Goal: Transaction & Acquisition: Purchase product/service

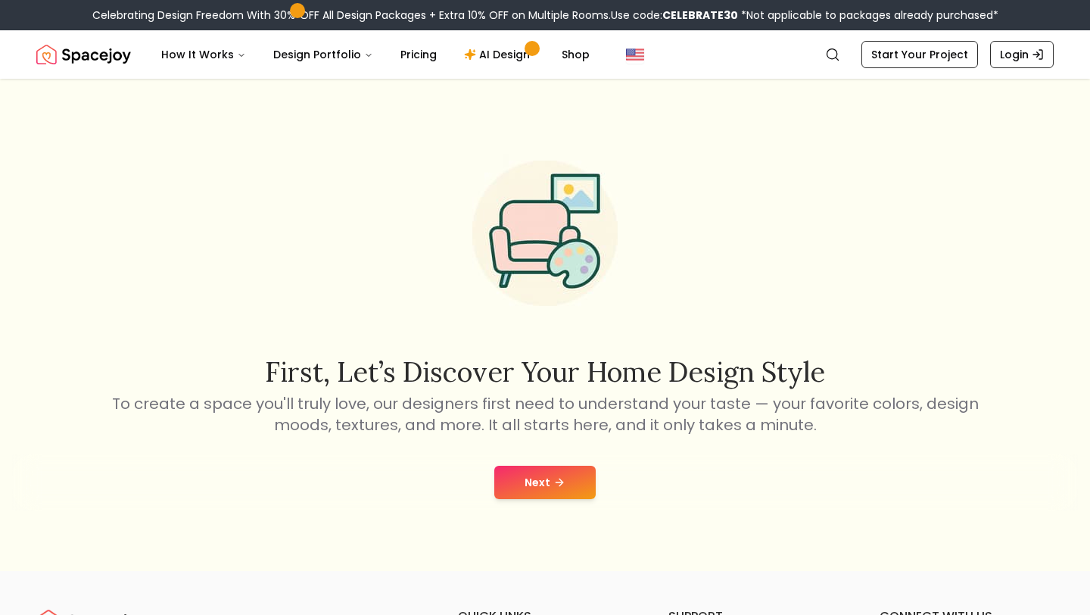
click at [537, 487] on button "Next" at bounding box center [544, 481] width 101 height 33
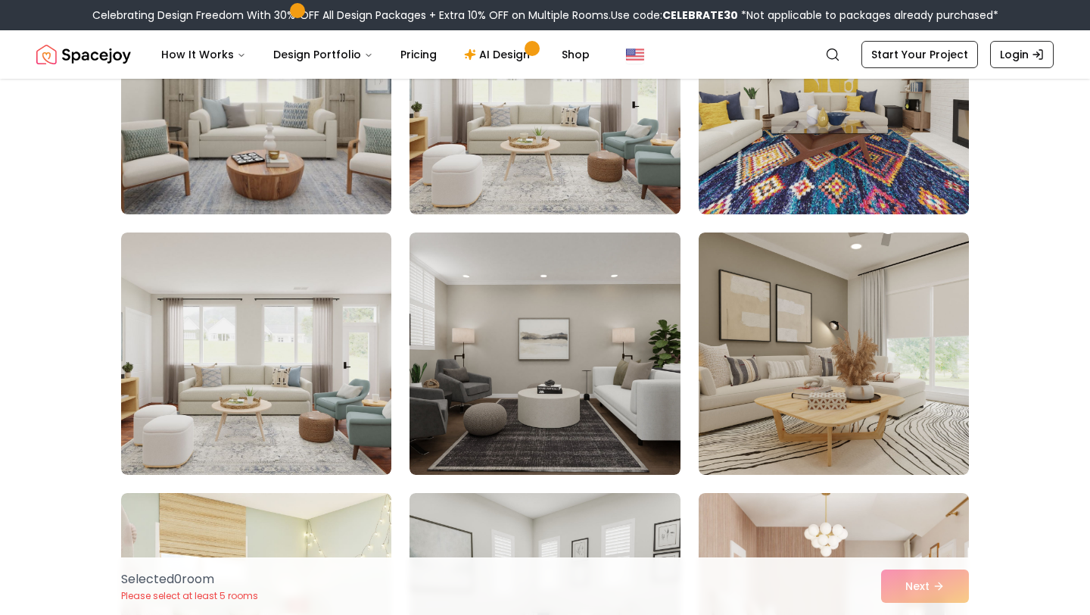
scroll to position [1016, 0]
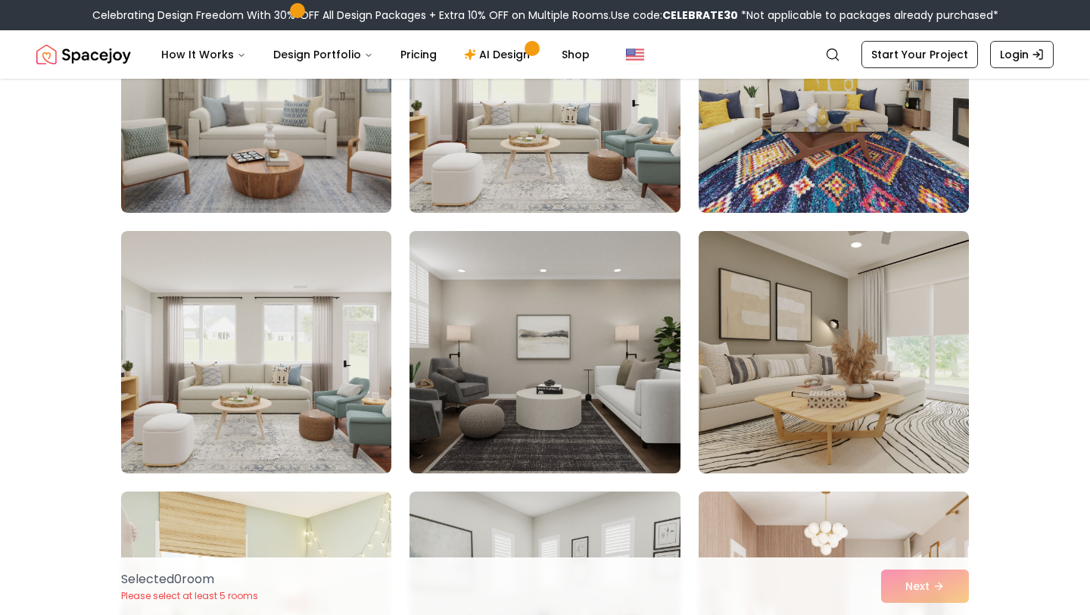
click at [552, 321] on img at bounding box center [545, 352] width 284 height 254
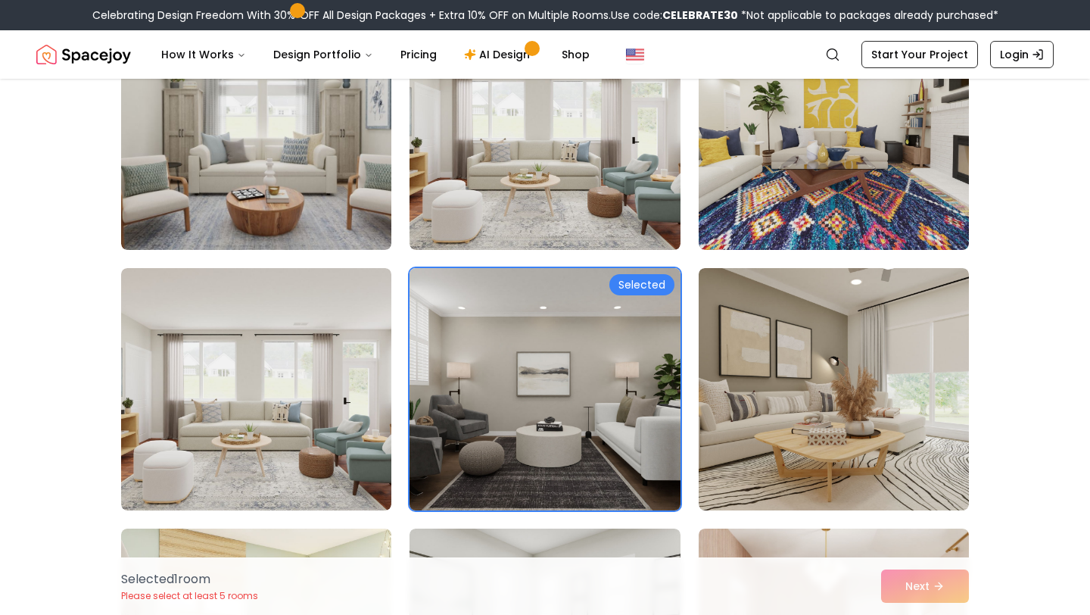
scroll to position [970, 0]
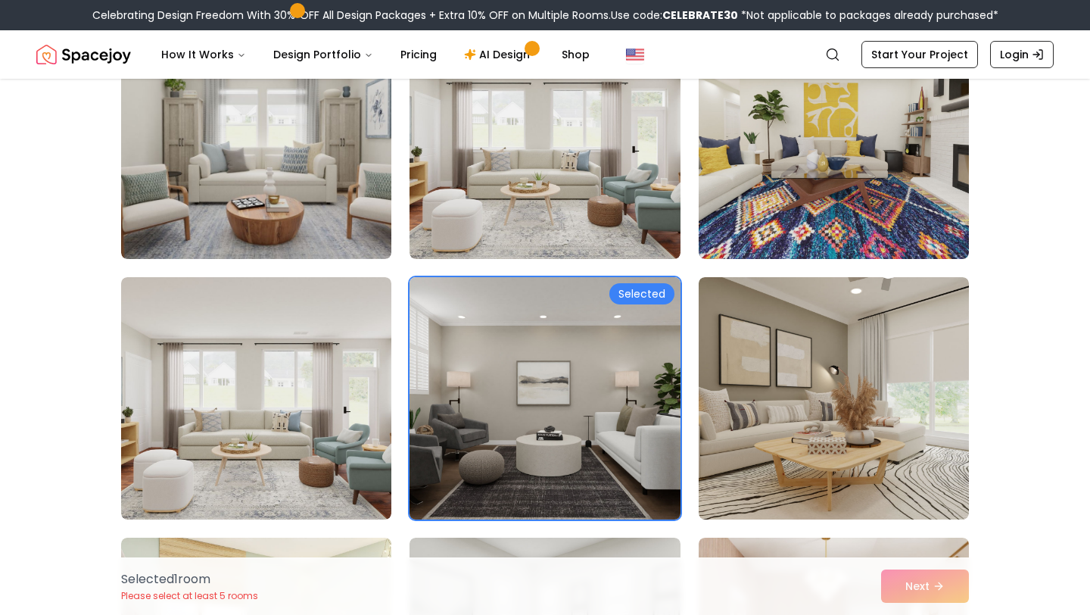
click at [606, 405] on img at bounding box center [545, 398] width 284 height 254
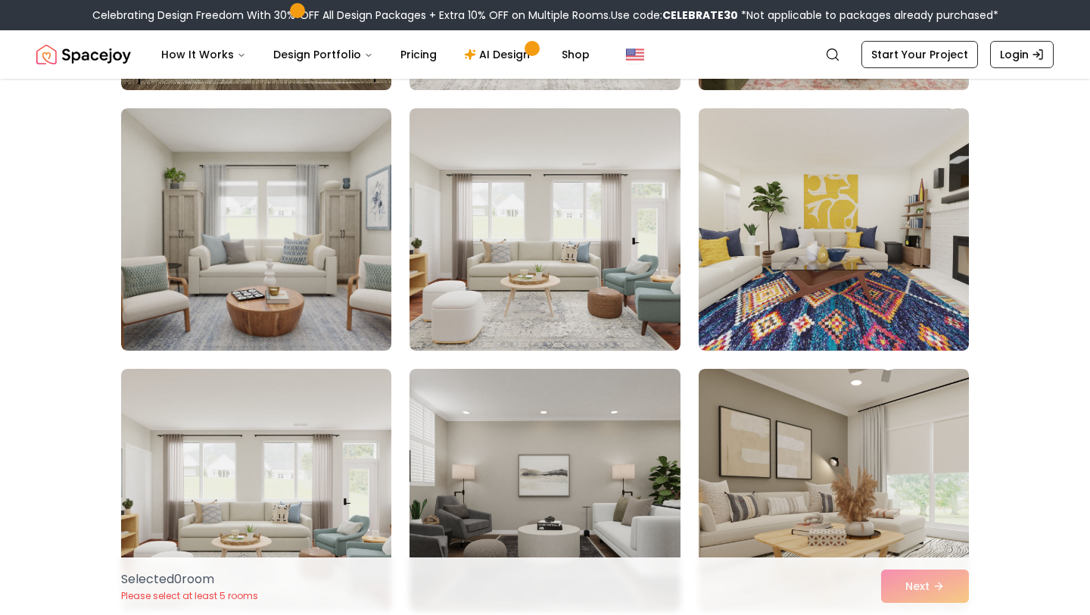
scroll to position [842, 0]
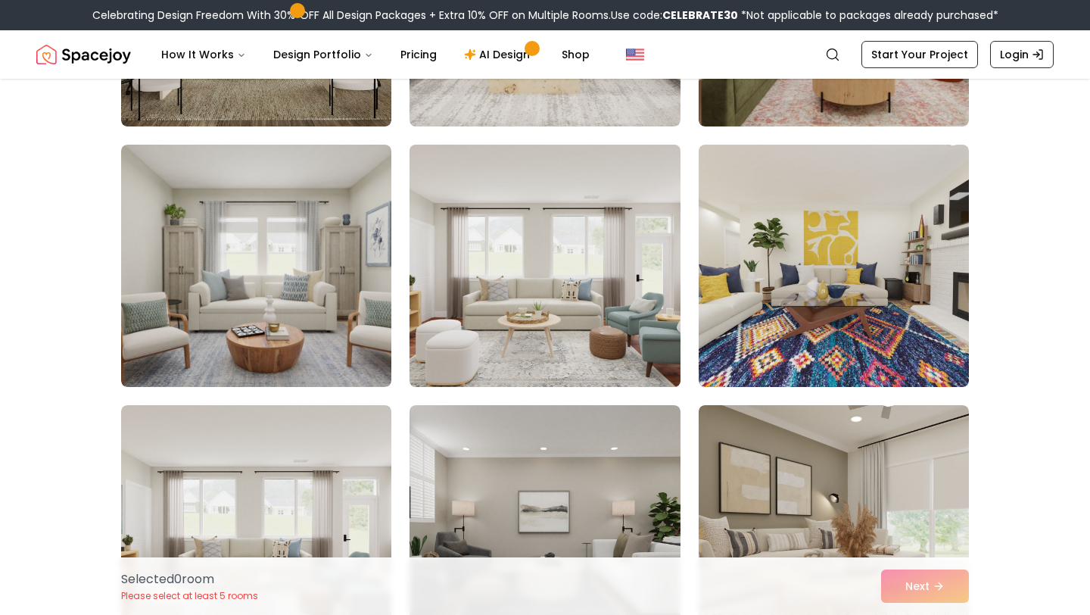
click at [603, 247] on img at bounding box center [545, 265] width 284 height 254
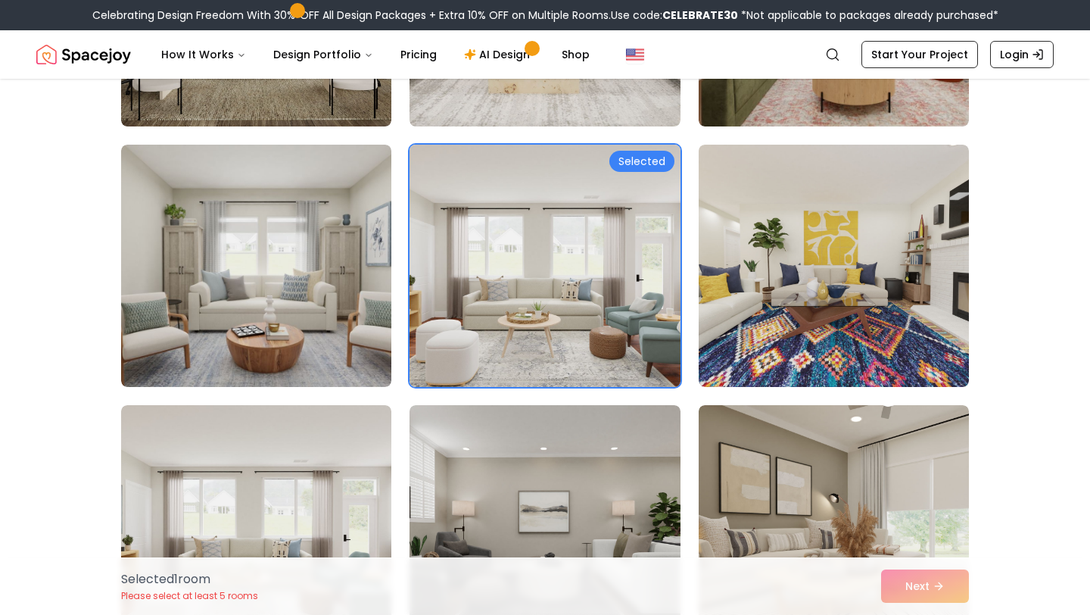
click at [603, 247] on img at bounding box center [545, 265] width 284 height 254
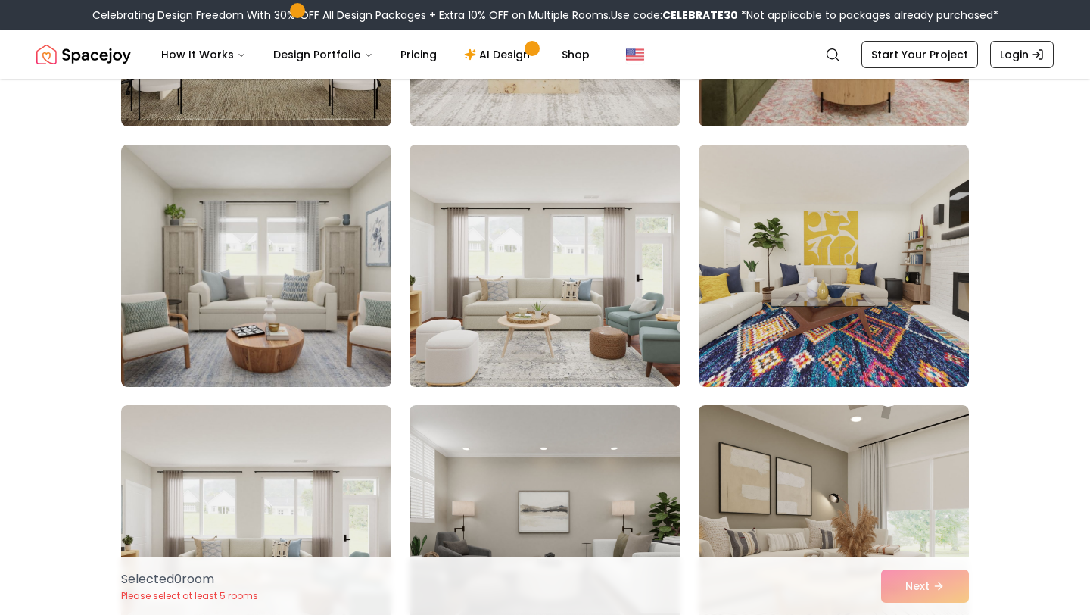
scroll to position [0, 0]
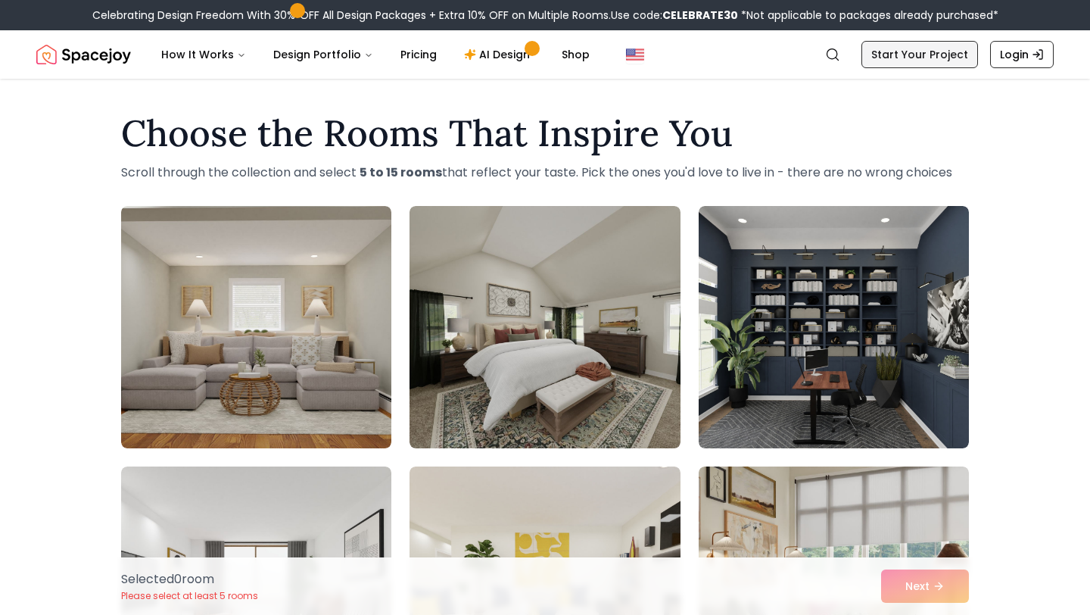
click at [910, 65] on link "Start Your Project" at bounding box center [919, 54] width 117 height 27
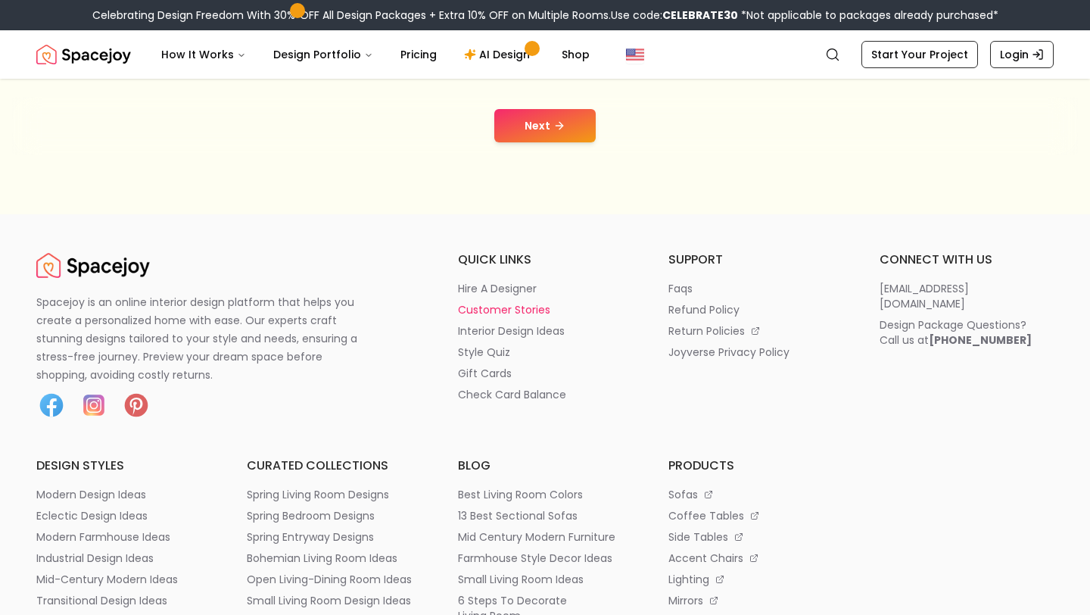
scroll to position [356, 0]
click at [571, 133] on button "Next" at bounding box center [544, 126] width 101 height 33
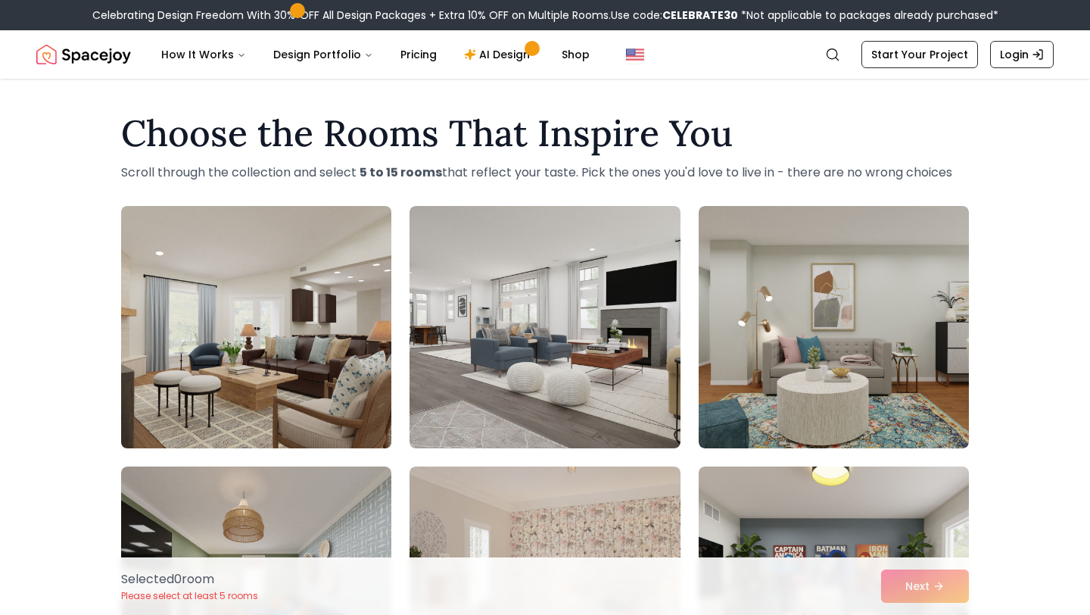
click at [297, 303] on img at bounding box center [256, 327] width 284 height 254
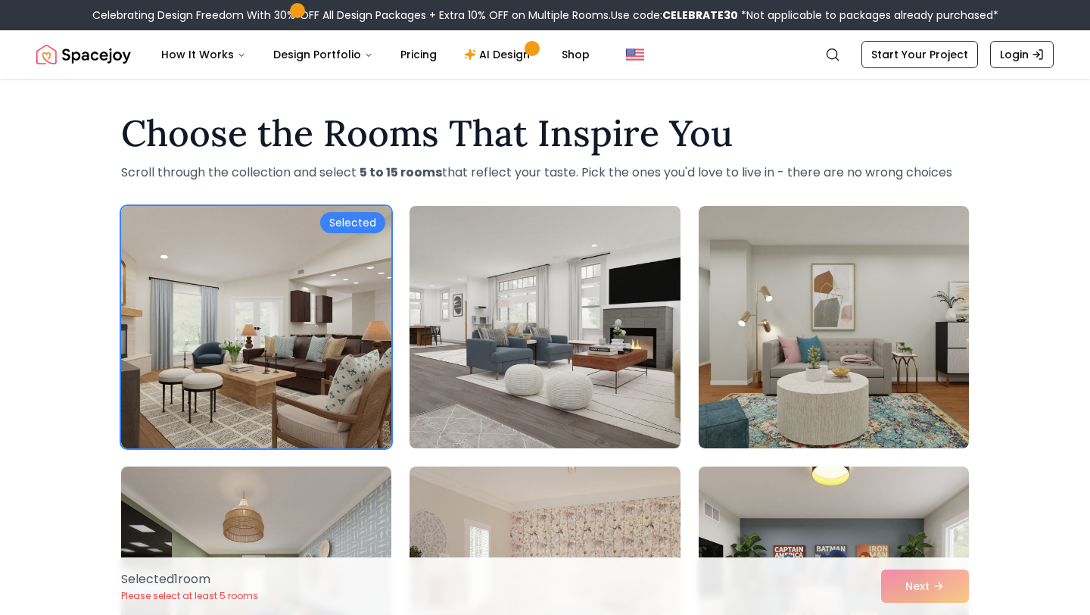
click at [445, 342] on img at bounding box center [545, 327] width 284 height 254
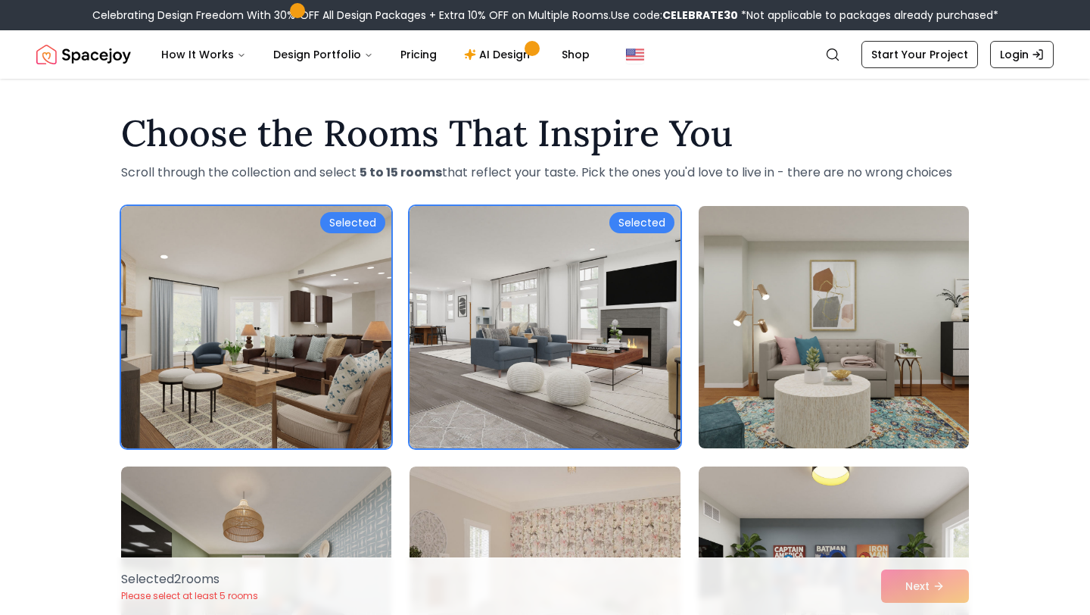
click at [838, 415] on img at bounding box center [834, 327] width 284 height 254
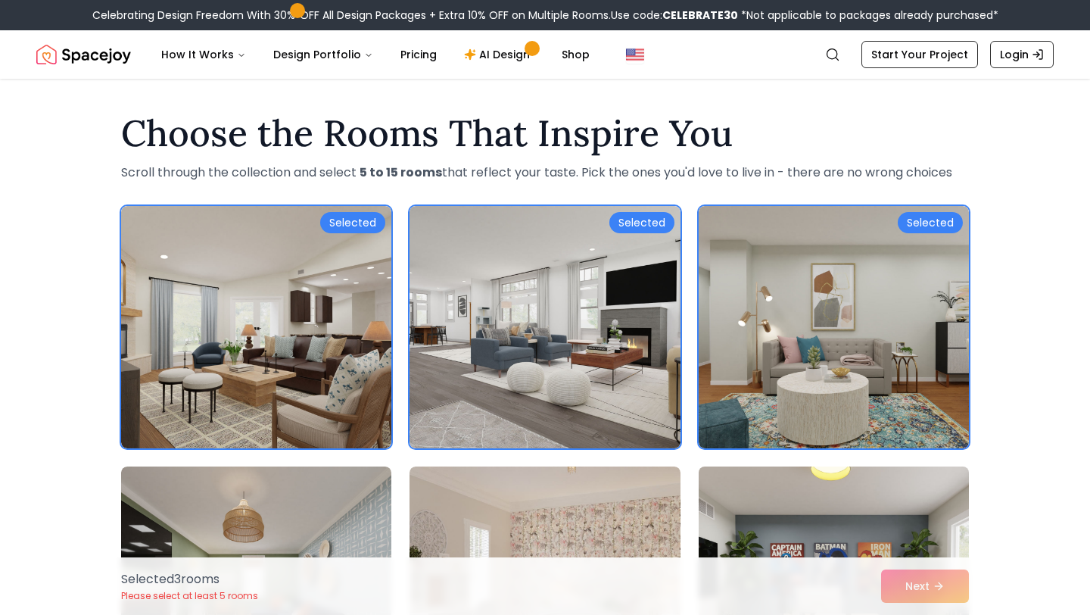
click at [851, 484] on img at bounding box center [834, 587] width 284 height 254
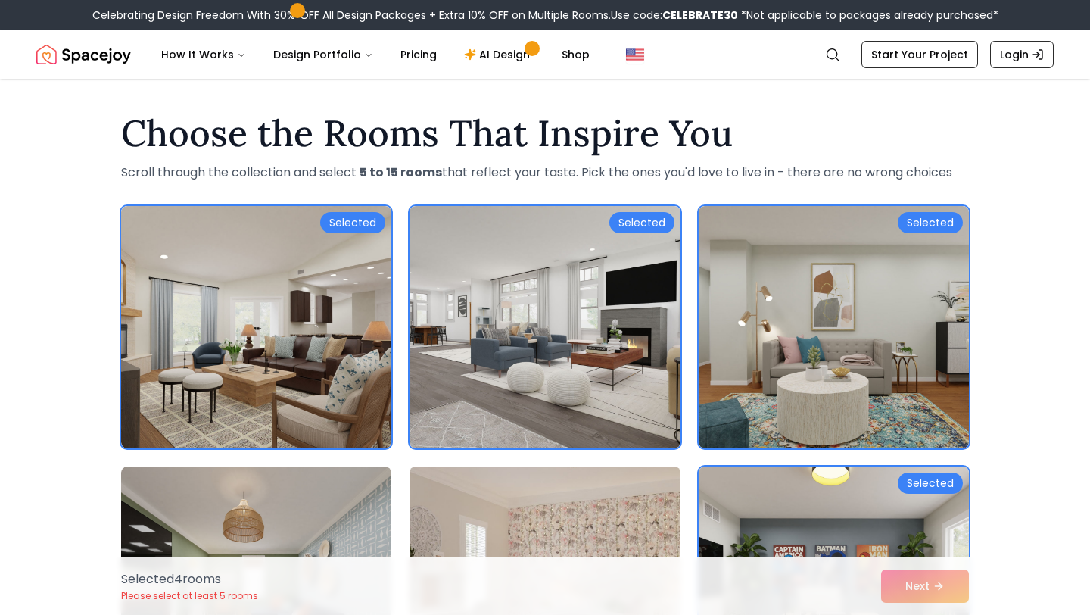
click at [671, 496] on img at bounding box center [545, 587] width 284 height 254
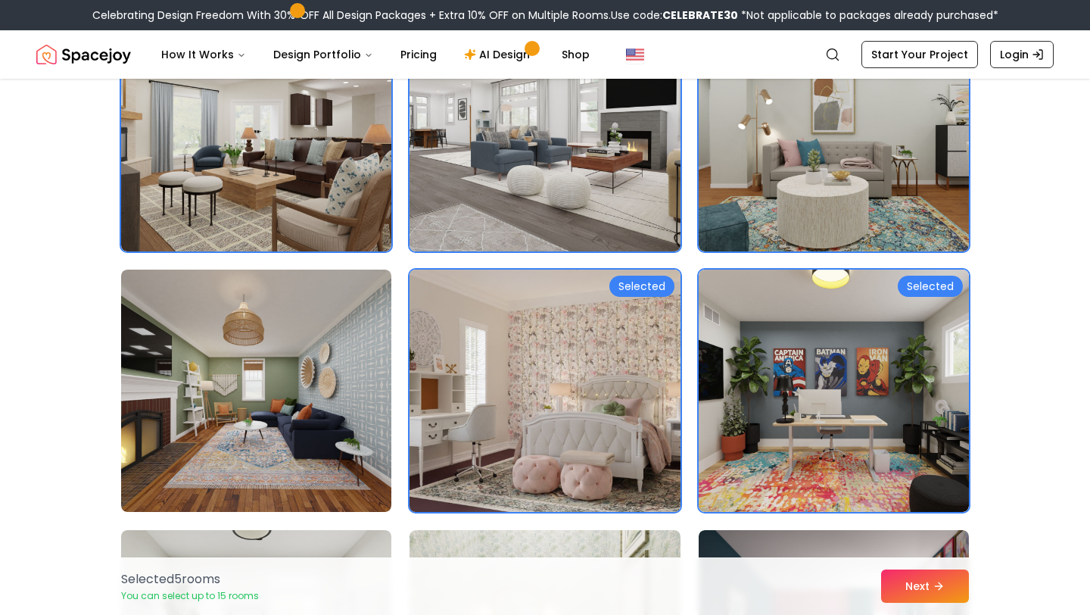
scroll to position [206, 0]
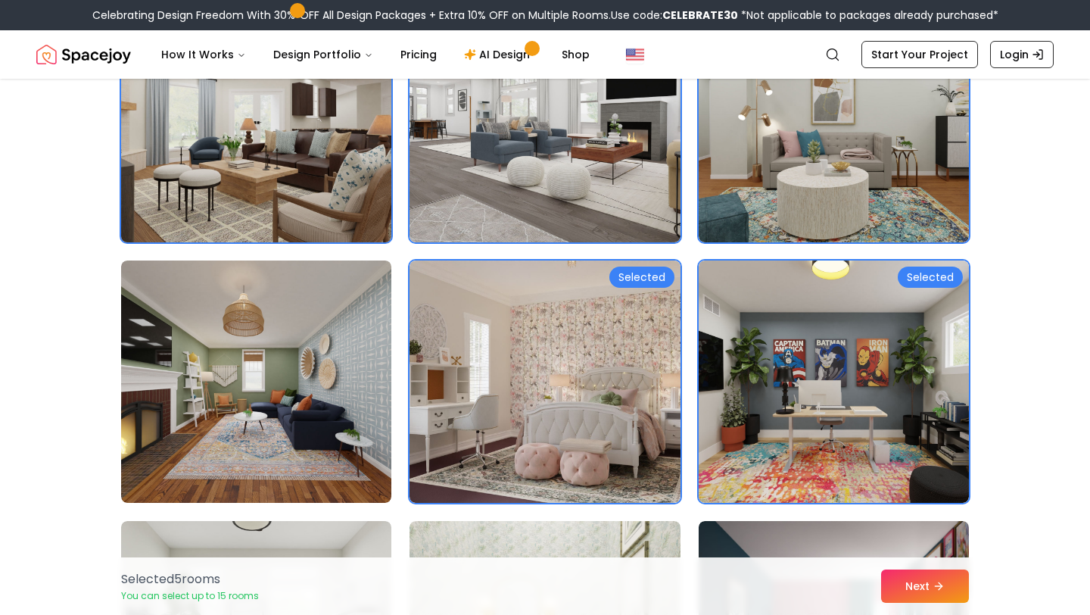
click at [298, 171] on img at bounding box center [256, 121] width 284 height 254
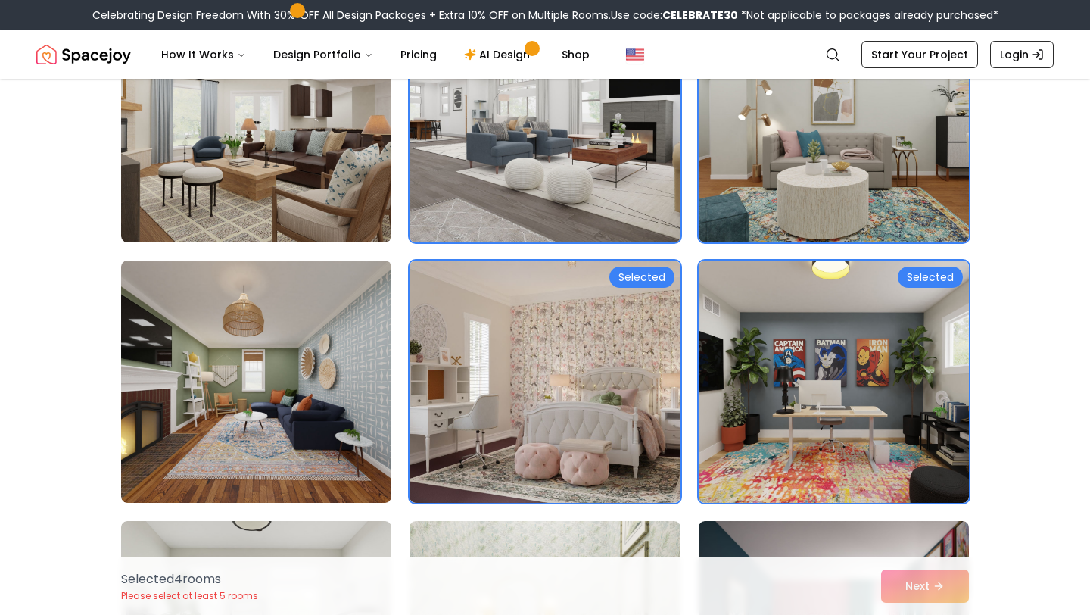
click at [475, 186] on img at bounding box center [545, 121] width 284 height 254
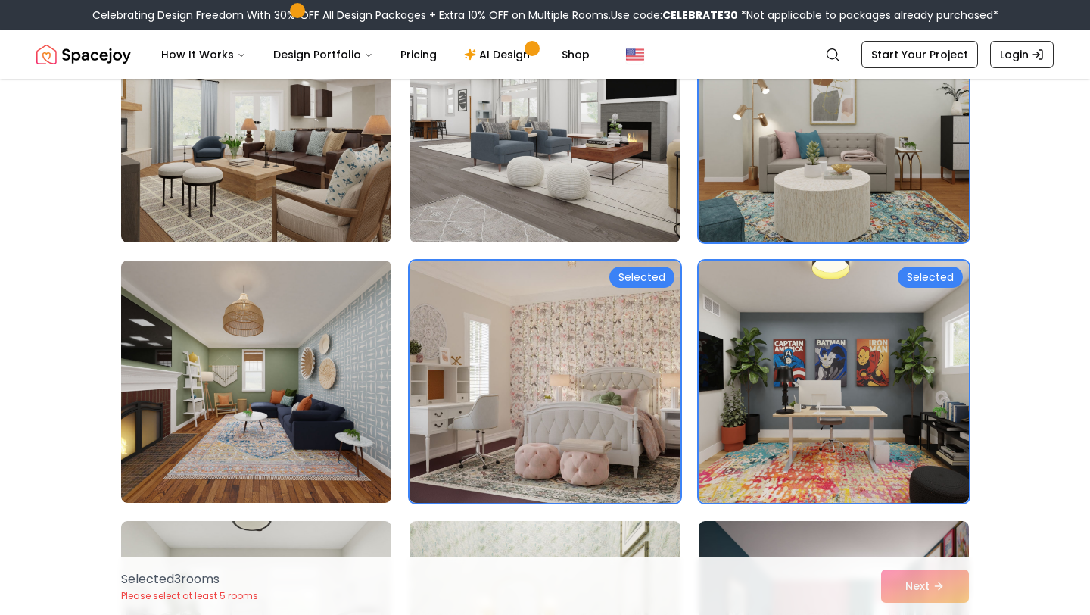
click at [829, 173] on img at bounding box center [834, 121] width 284 height 254
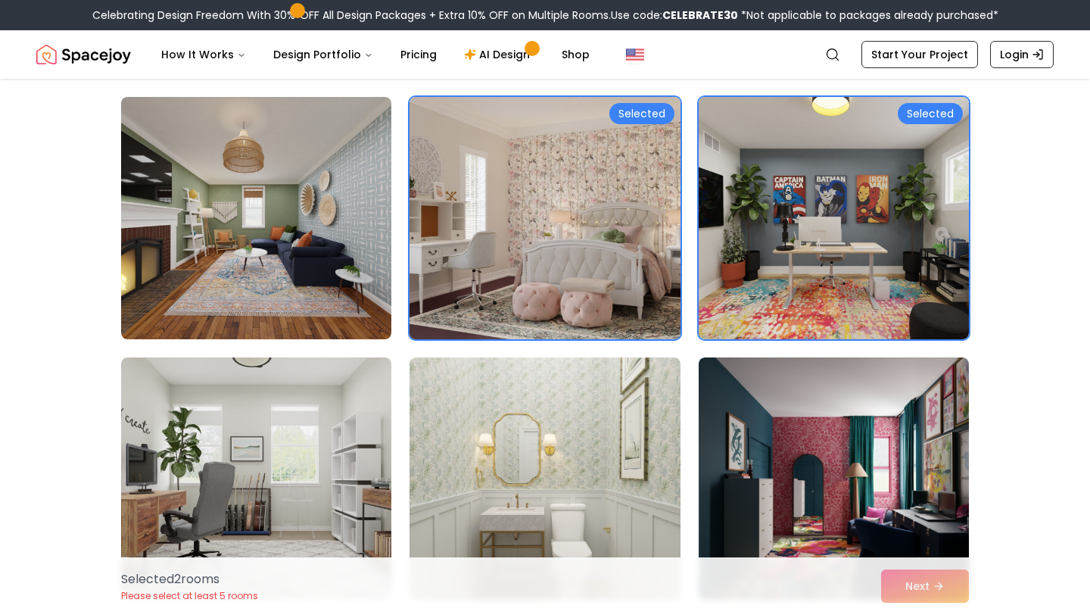
scroll to position [379, 0]
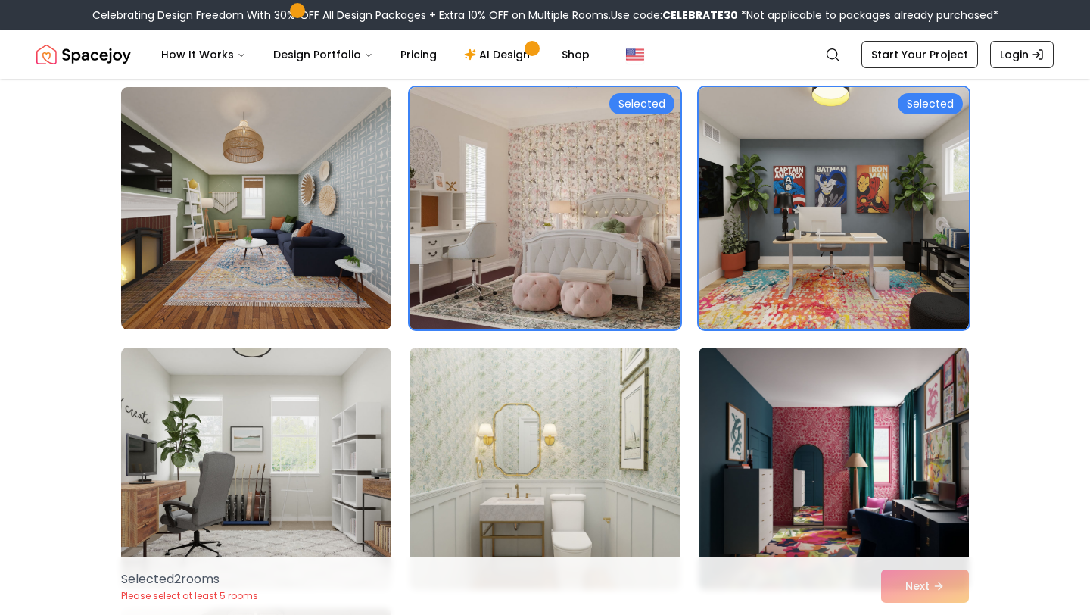
click at [571, 245] on img at bounding box center [545, 208] width 284 height 254
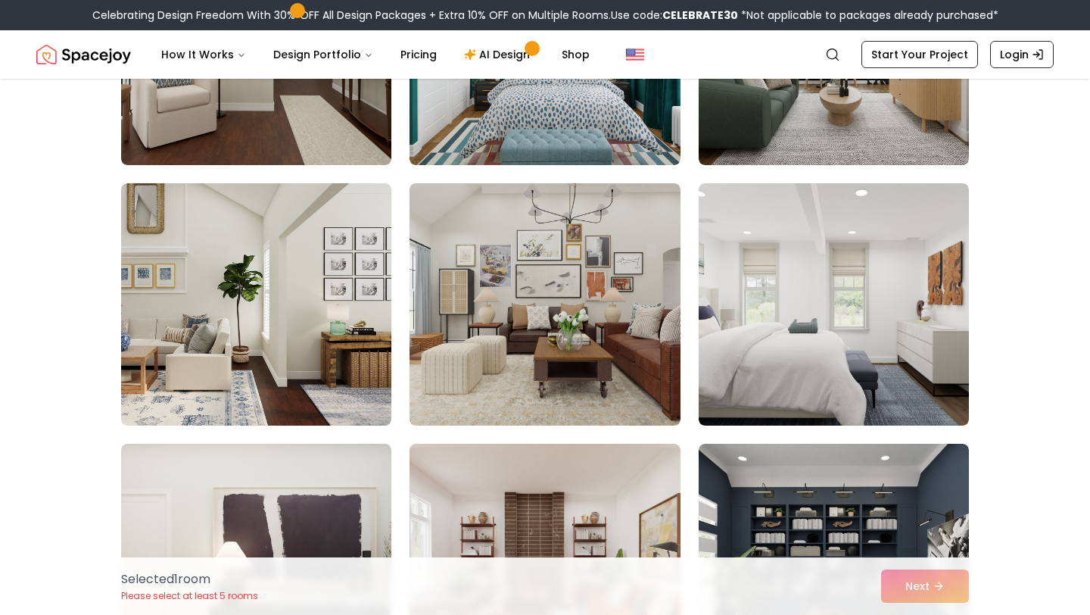
scroll to position [3151, 0]
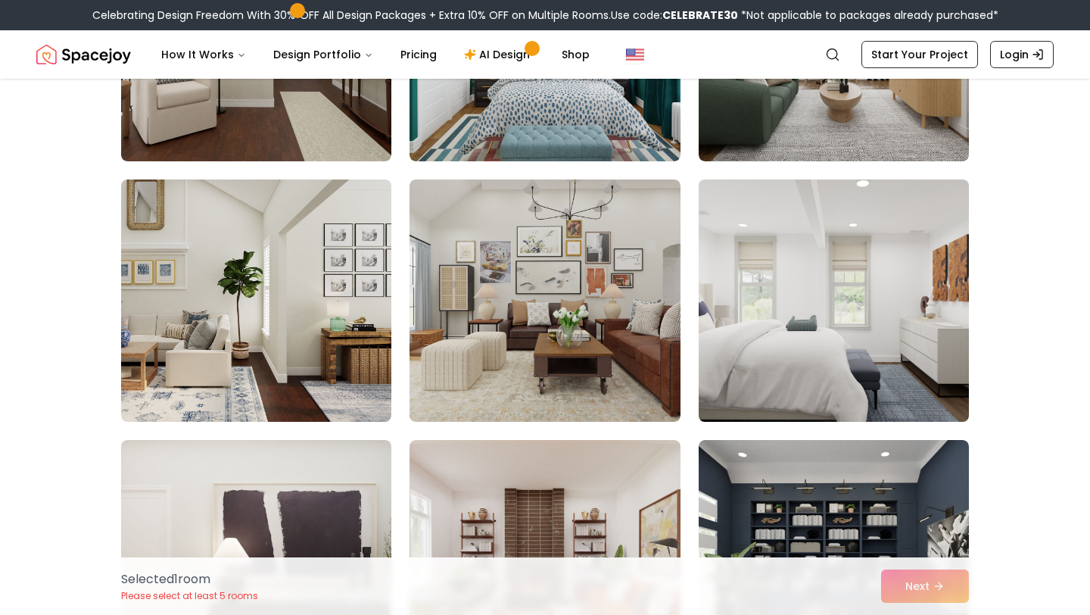
click at [772, 346] on img at bounding box center [834, 300] width 284 height 254
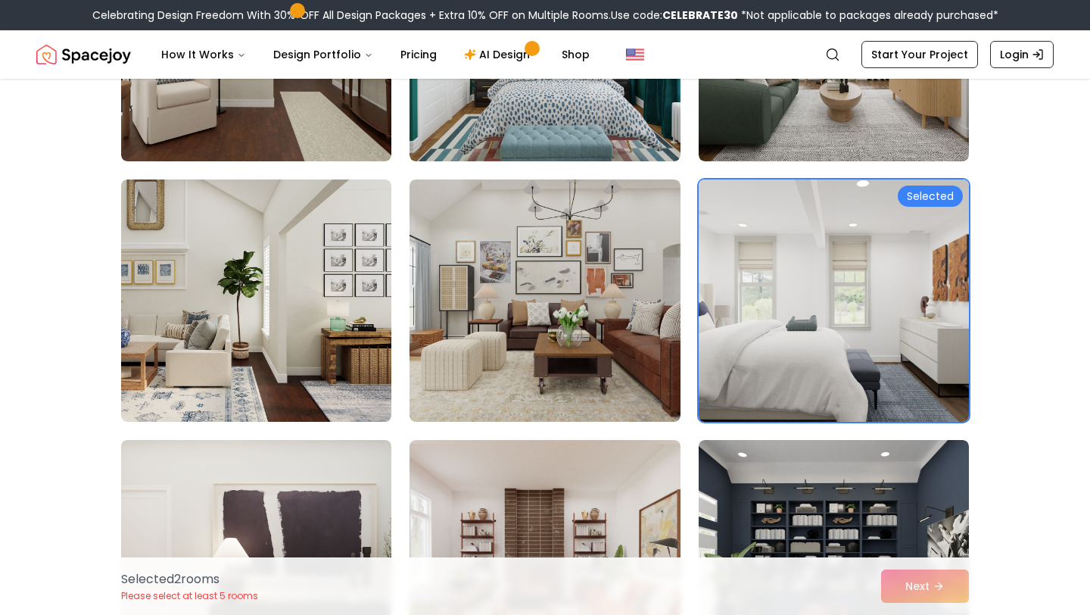
scroll to position [3337, 0]
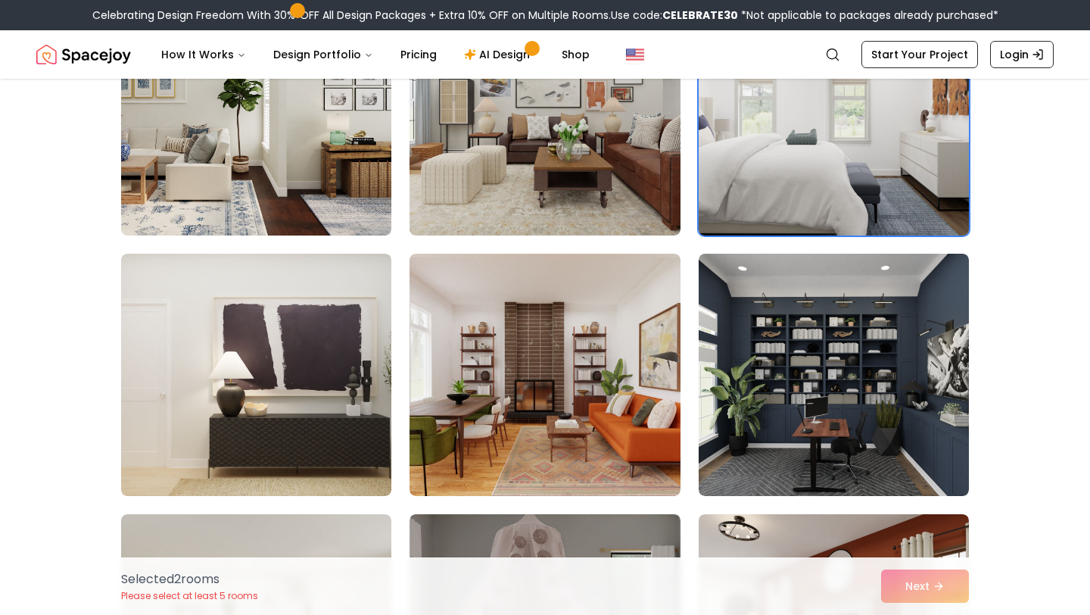
click at [772, 346] on img at bounding box center [834, 375] width 270 height 242
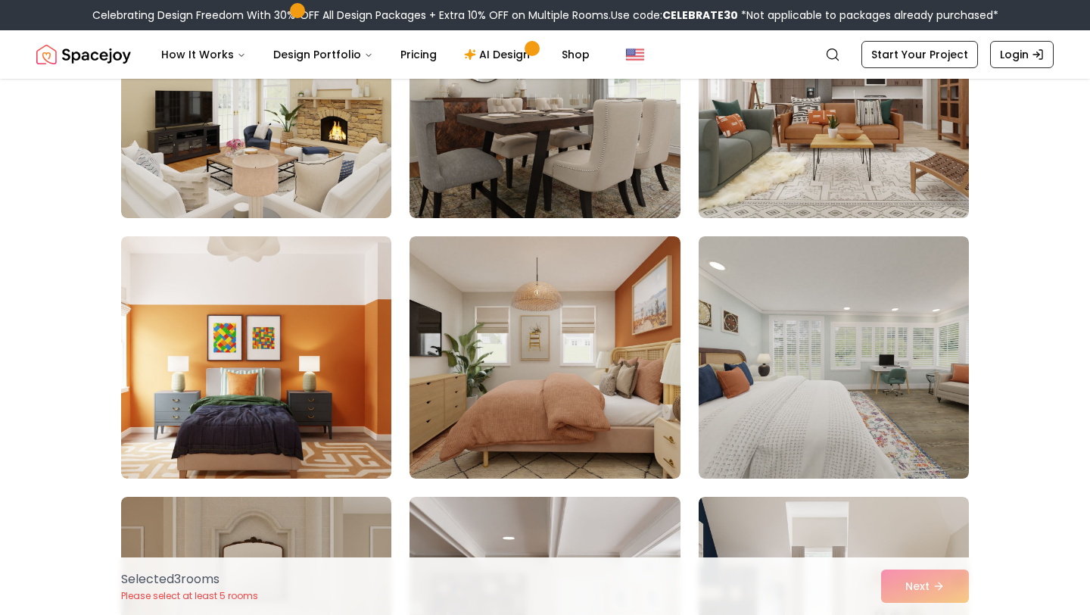
scroll to position [4949, 0]
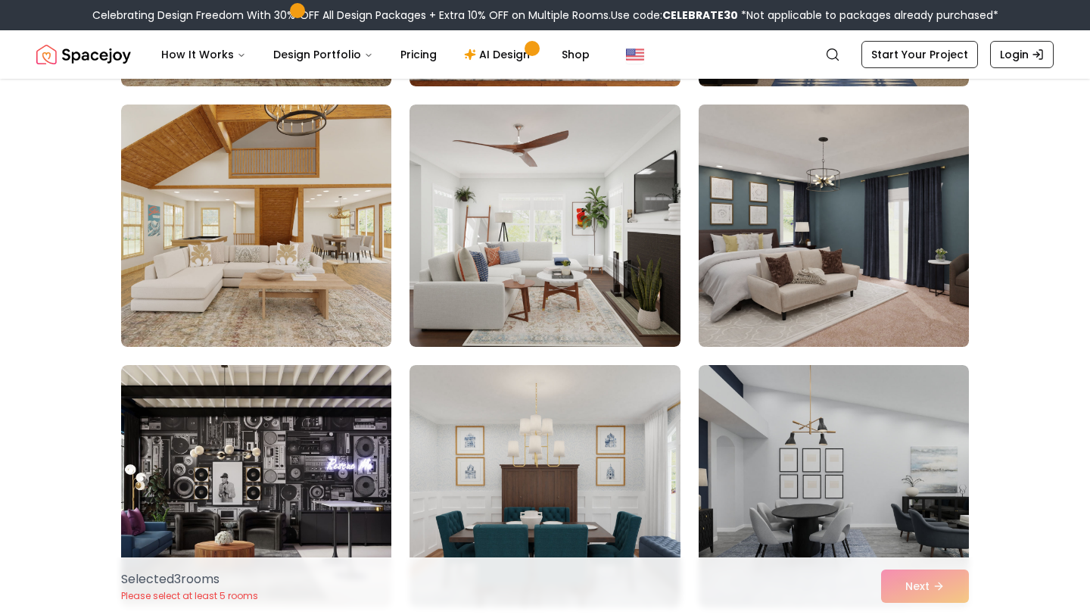
click at [834, 187] on img at bounding box center [834, 225] width 284 height 254
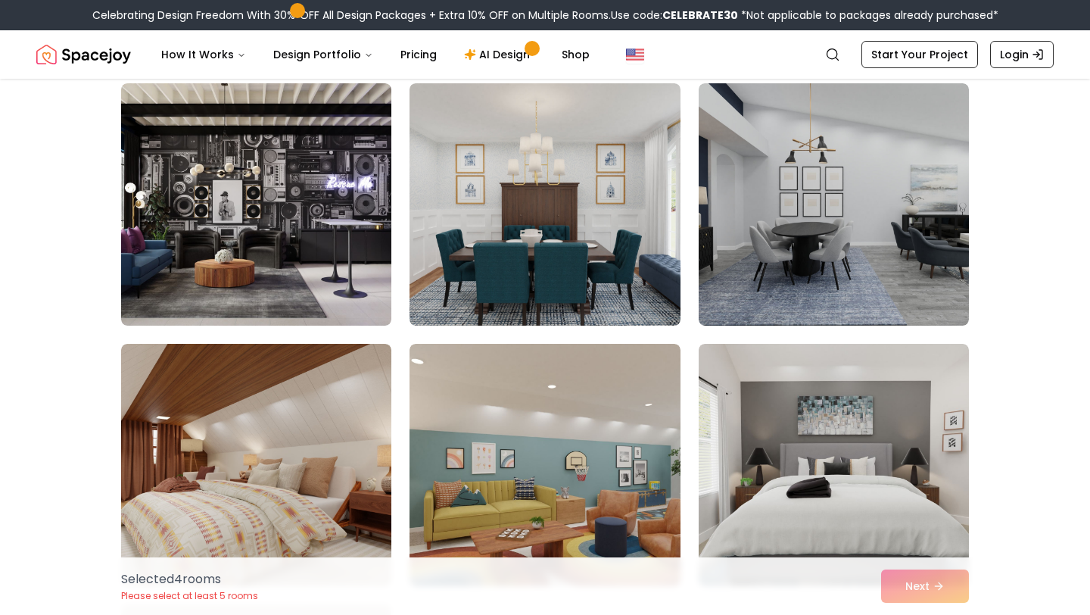
scroll to position [5594, 0]
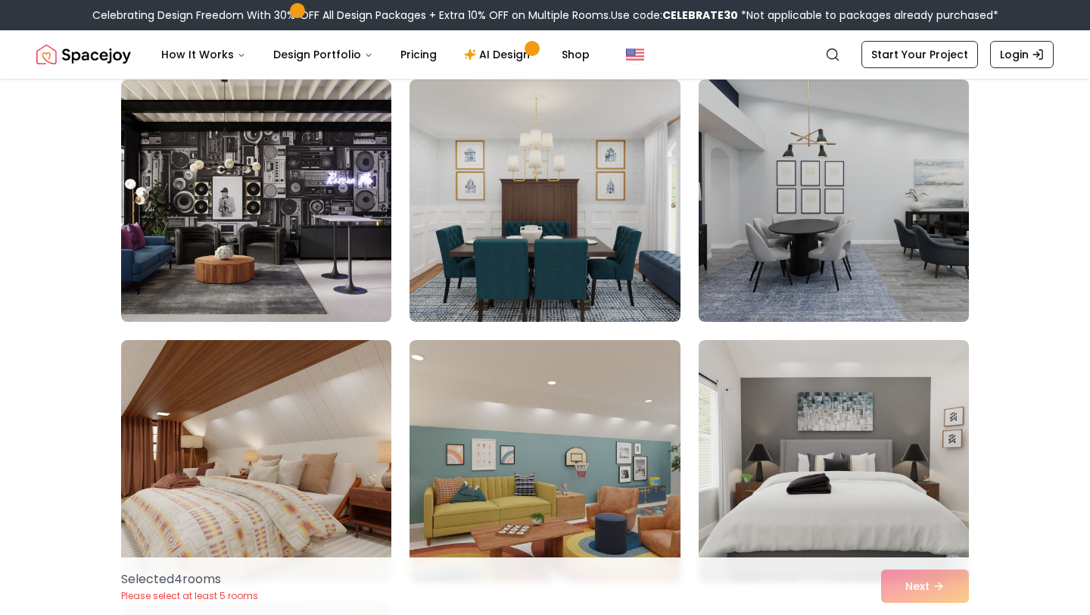
click at [817, 214] on img at bounding box center [834, 200] width 284 height 254
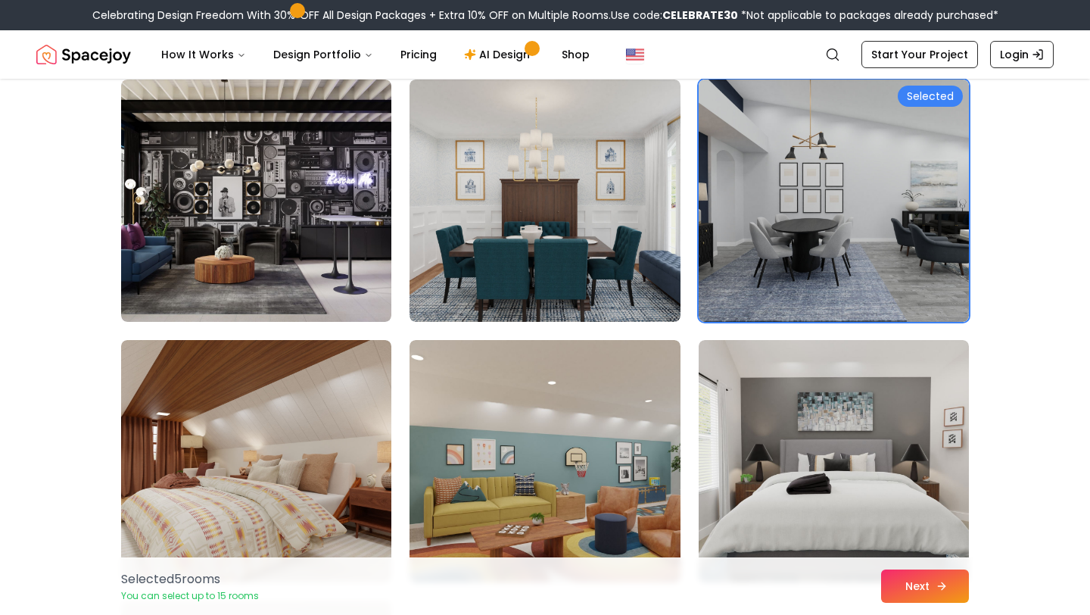
click at [895, 582] on button "Next" at bounding box center [925, 585] width 88 height 33
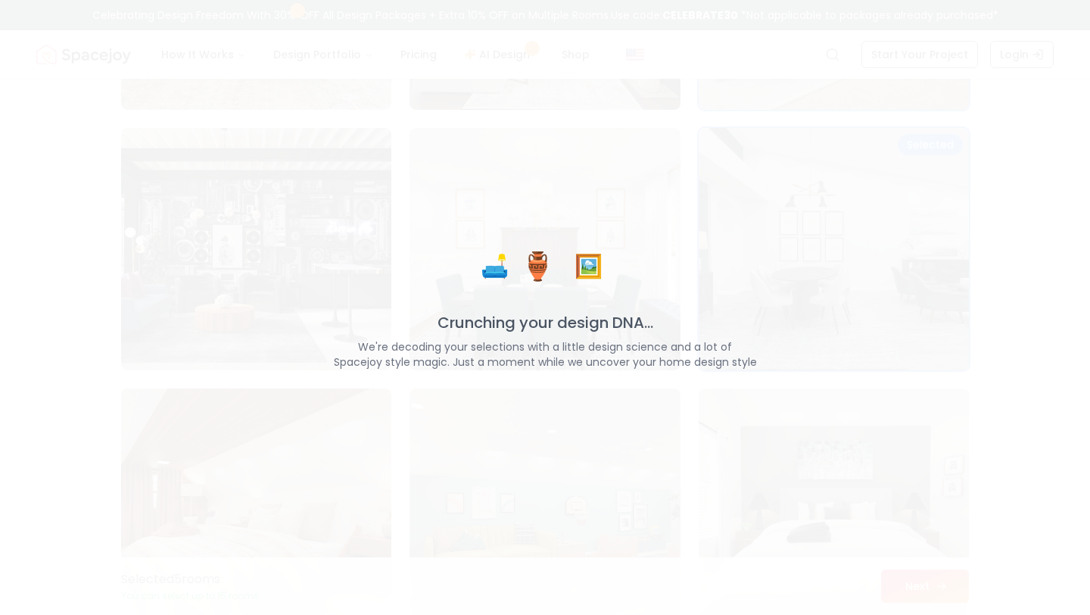
scroll to position [5642, 0]
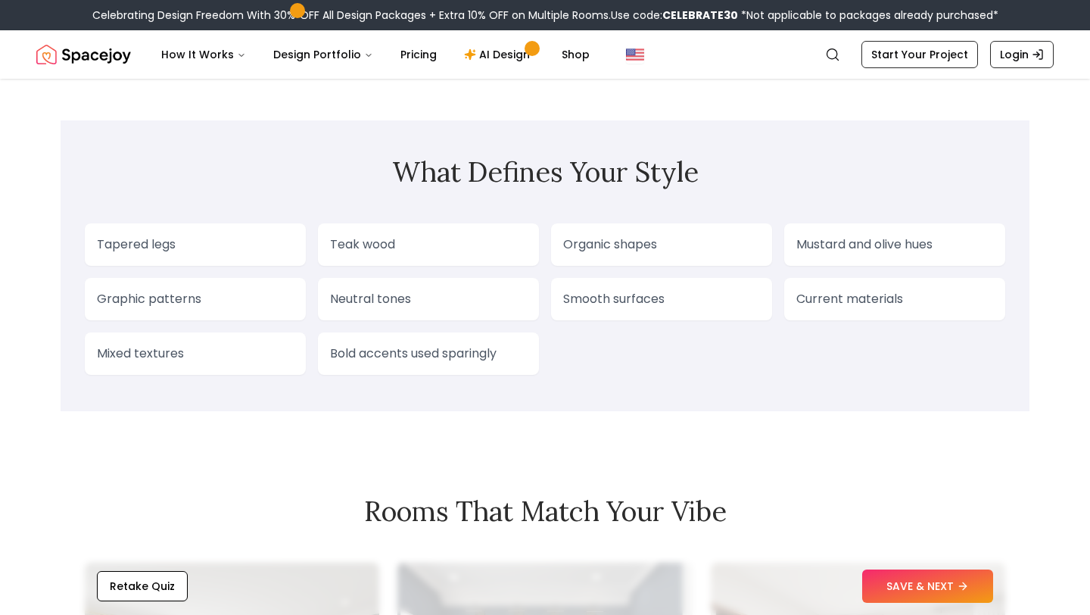
scroll to position [1316, 0]
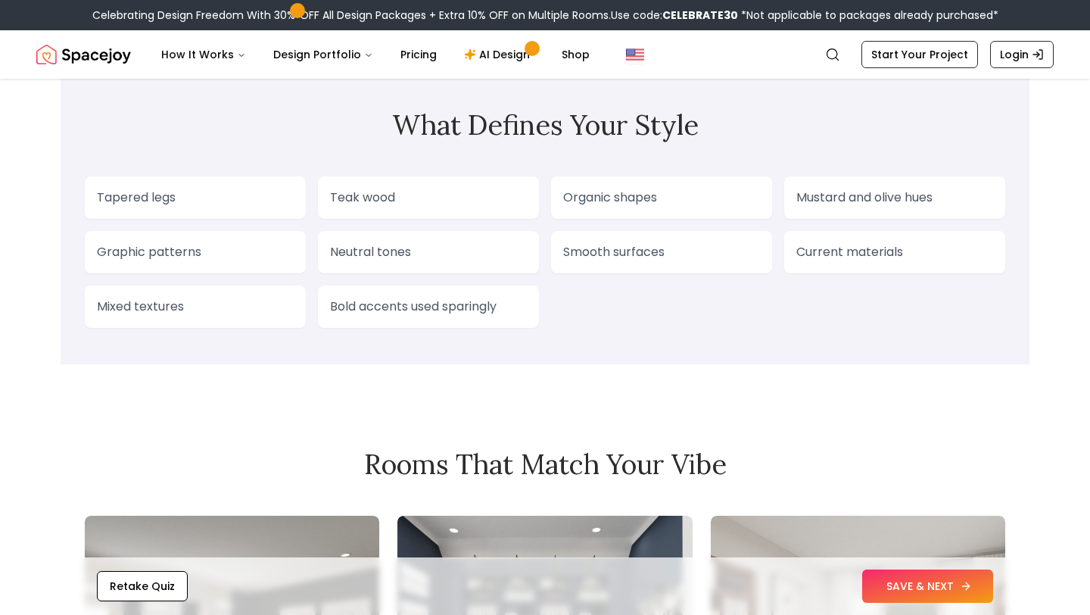
click at [876, 580] on button "SAVE & NEXT" at bounding box center [927, 585] width 131 height 33
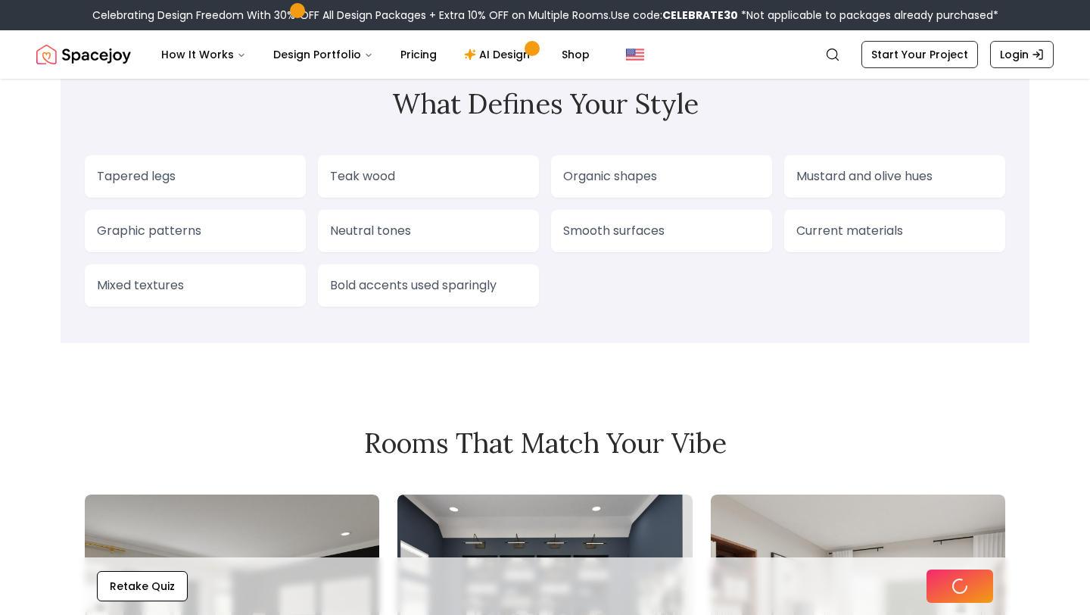
scroll to position [1295, 0]
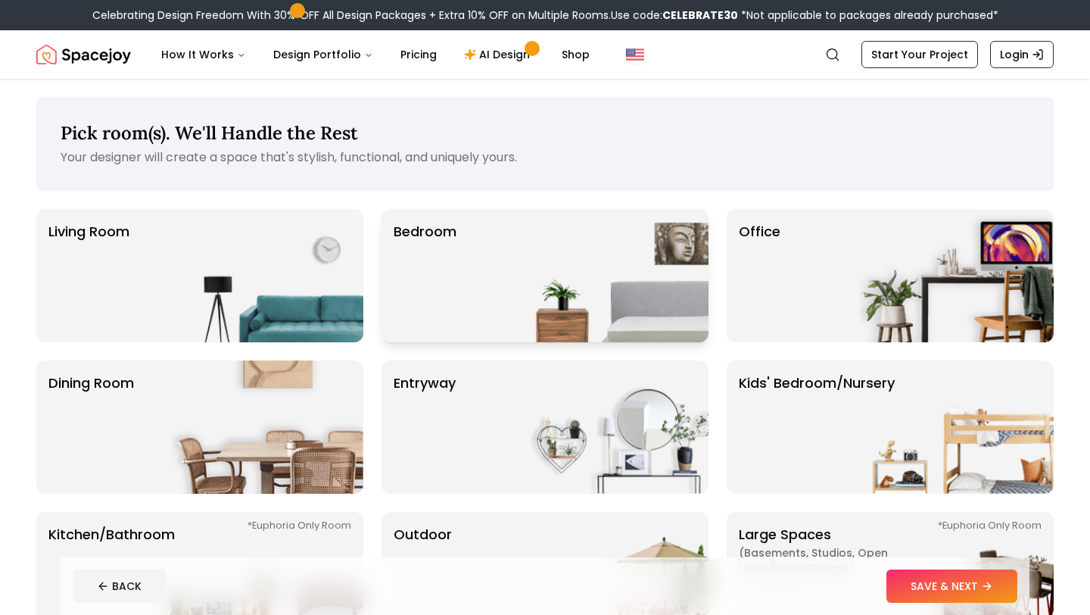
click at [492, 247] on div "Bedroom" at bounding box center [544, 275] width 327 height 133
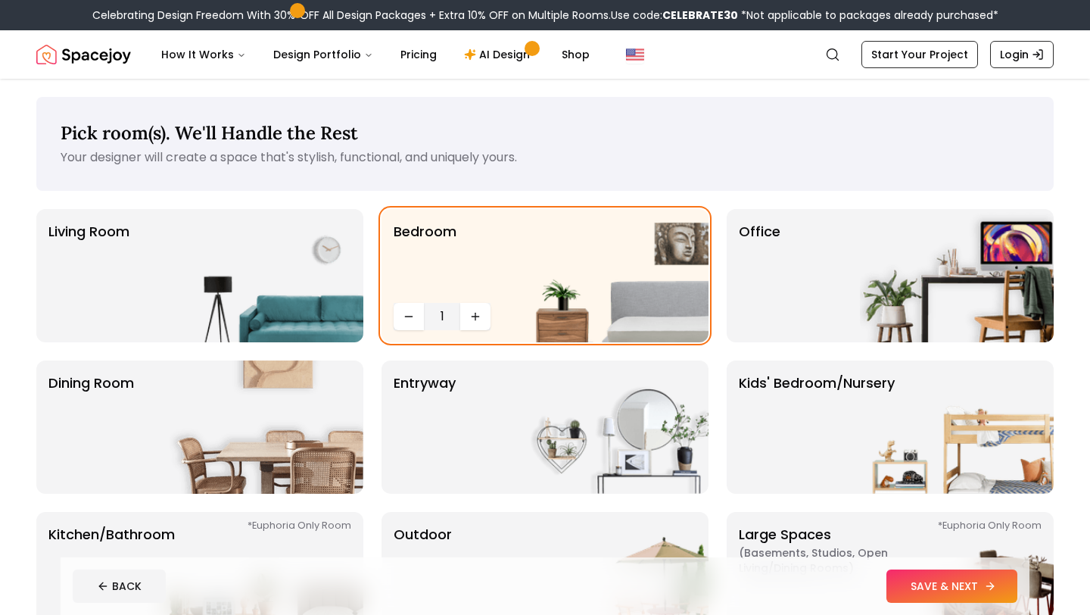
click at [957, 586] on button "SAVE & NEXT" at bounding box center [951, 585] width 131 height 33
